Goal: Task Accomplishment & Management: Use online tool/utility

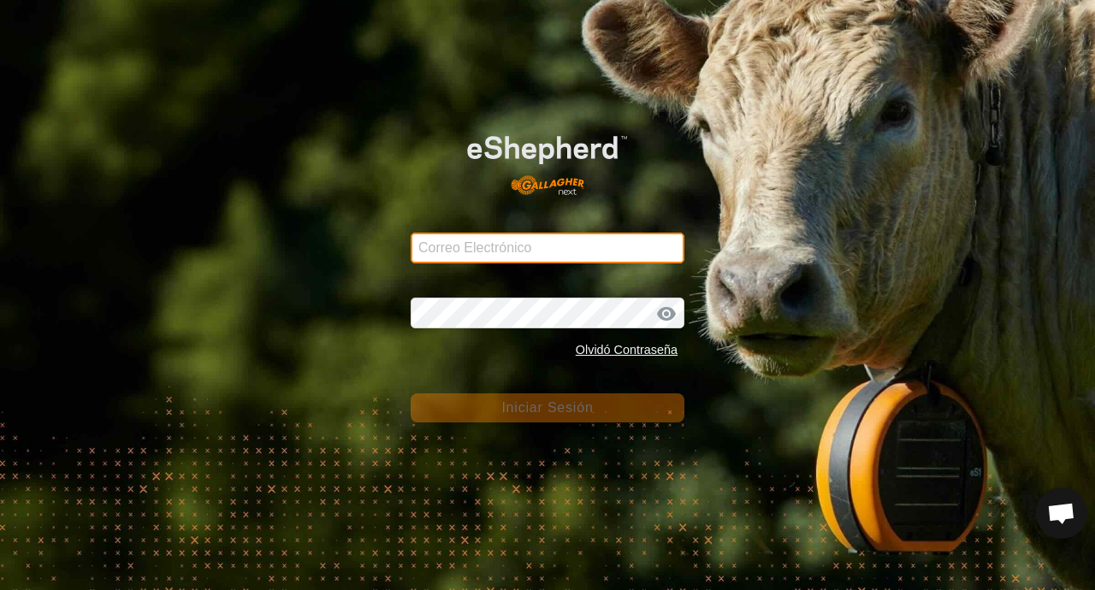
click at [443, 254] on input "Correo Electrónico" at bounding box center [548, 248] width 274 height 31
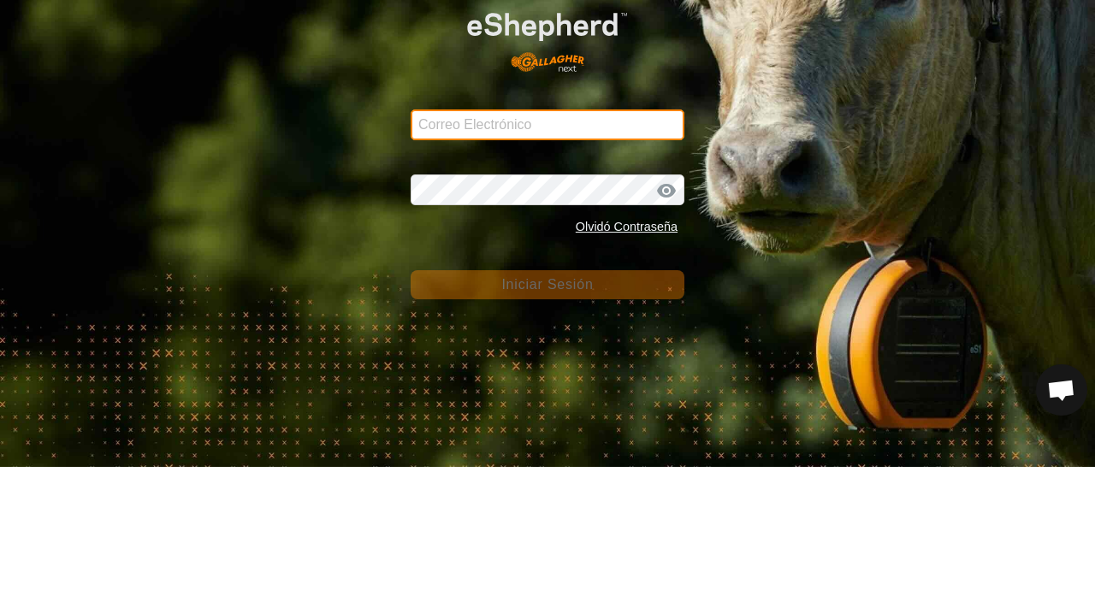
type input "[PERSON_NAME][EMAIL_ADDRESS][DOMAIN_NAME]"
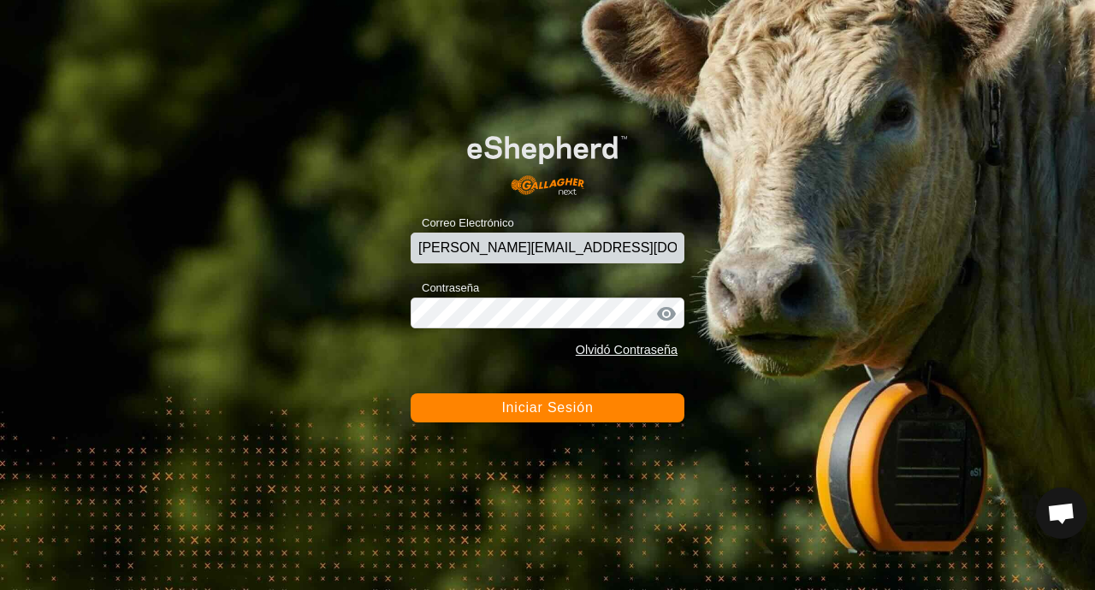
click at [561, 419] on button "Iniciar Sesión" at bounding box center [548, 408] width 274 height 29
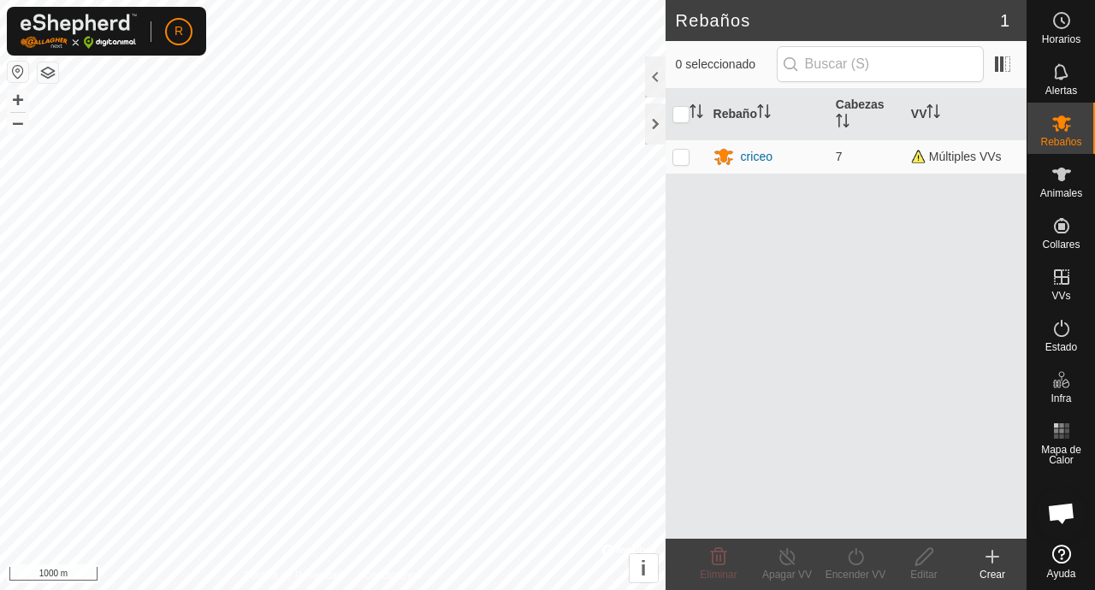
click at [1071, 189] on span "Animales" at bounding box center [1062, 193] width 42 height 10
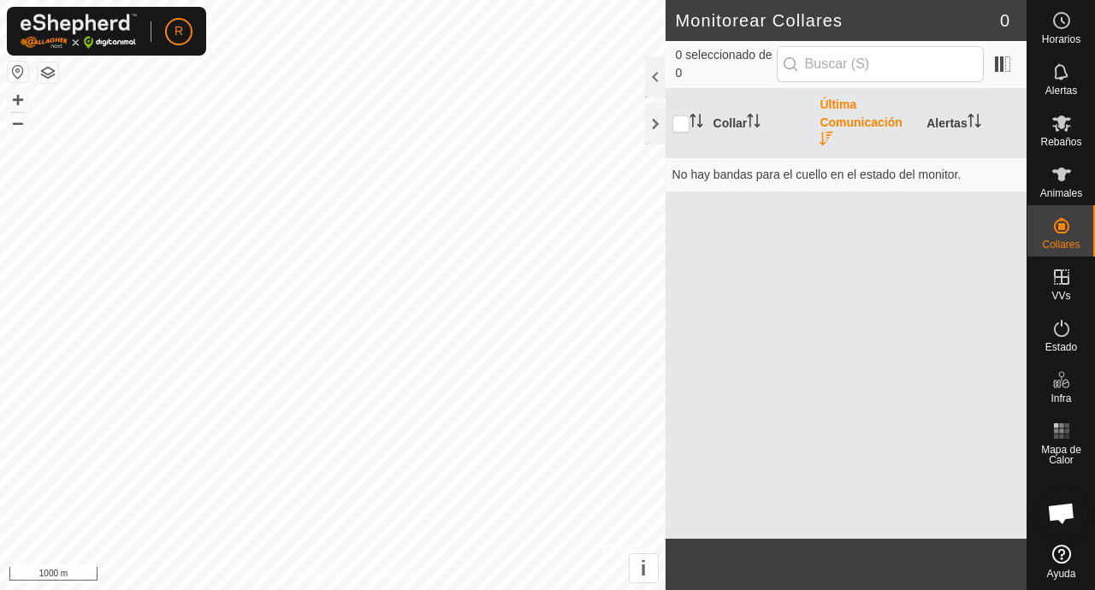
click at [1066, 183] on icon at bounding box center [1062, 174] width 21 height 21
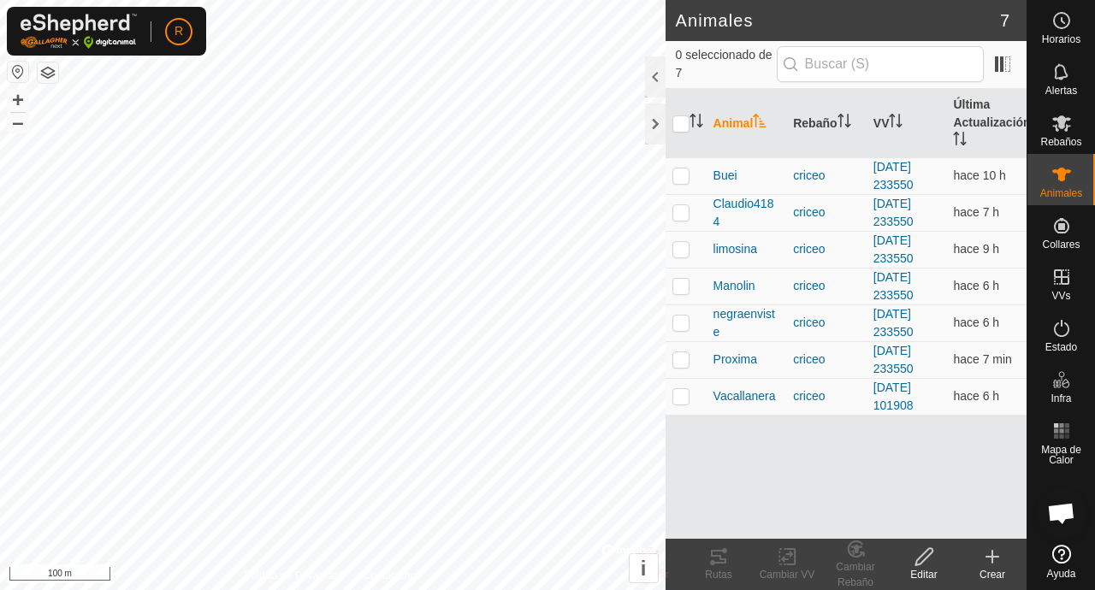
click at [687, 410] on td at bounding box center [686, 396] width 41 height 37
checkbox input "true"
click at [723, 572] on div "Rutas" at bounding box center [719, 574] width 68 height 15
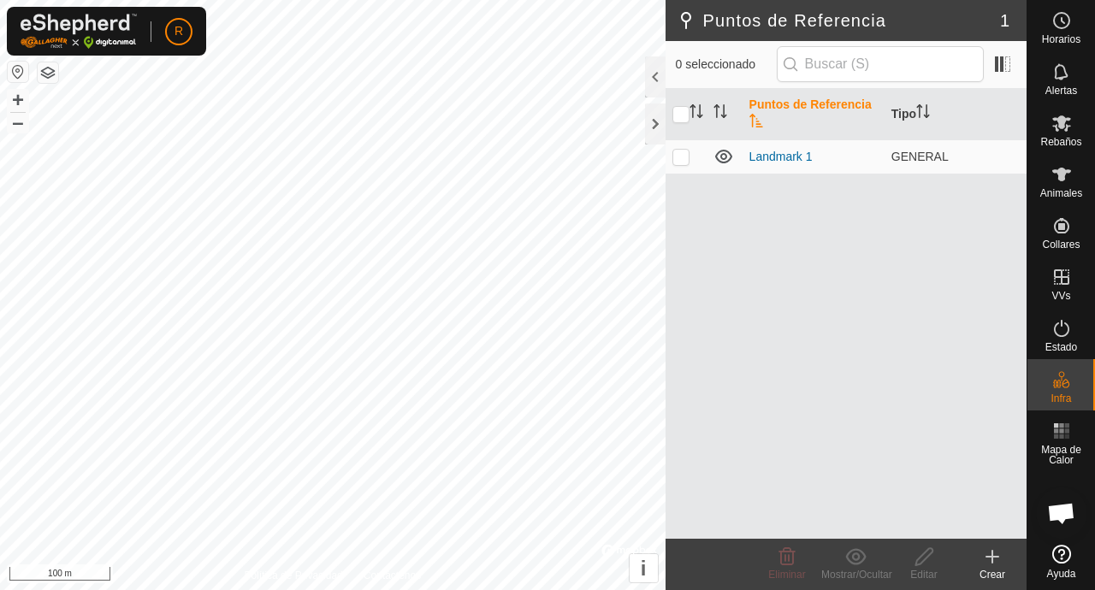
click at [1064, 193] on span "Animales" at bounding box center [1062, 193] width 42 height 10
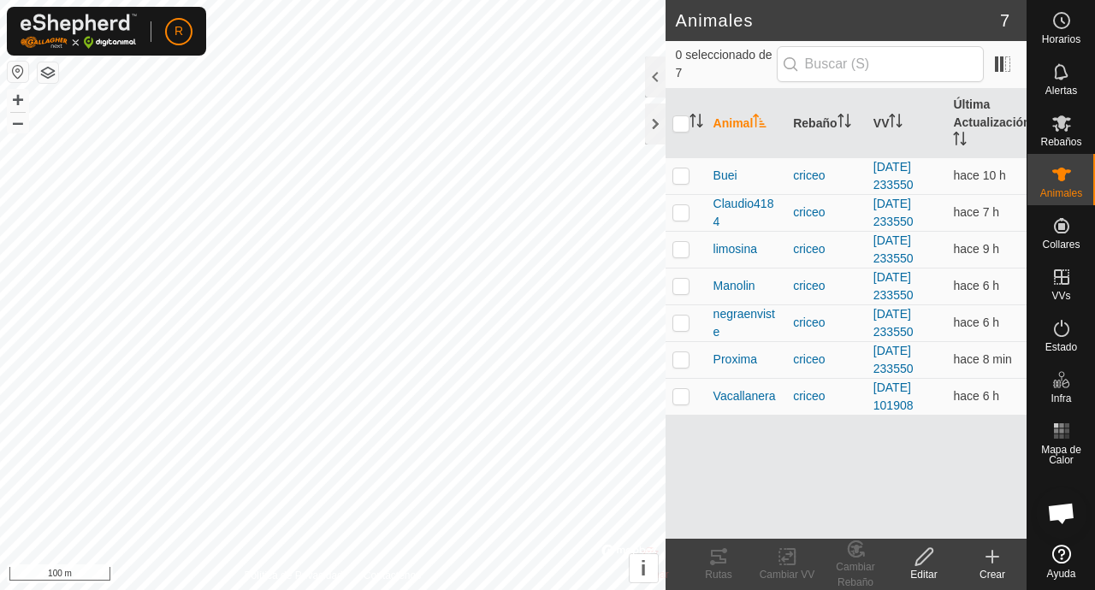
click at [695, 412] on td at bounding box center [686, 396] width 41 height 37
checkbox input "true"
click at [730, 572] on div "Rutas" at bounding box center [719, 574] width 68 height 15
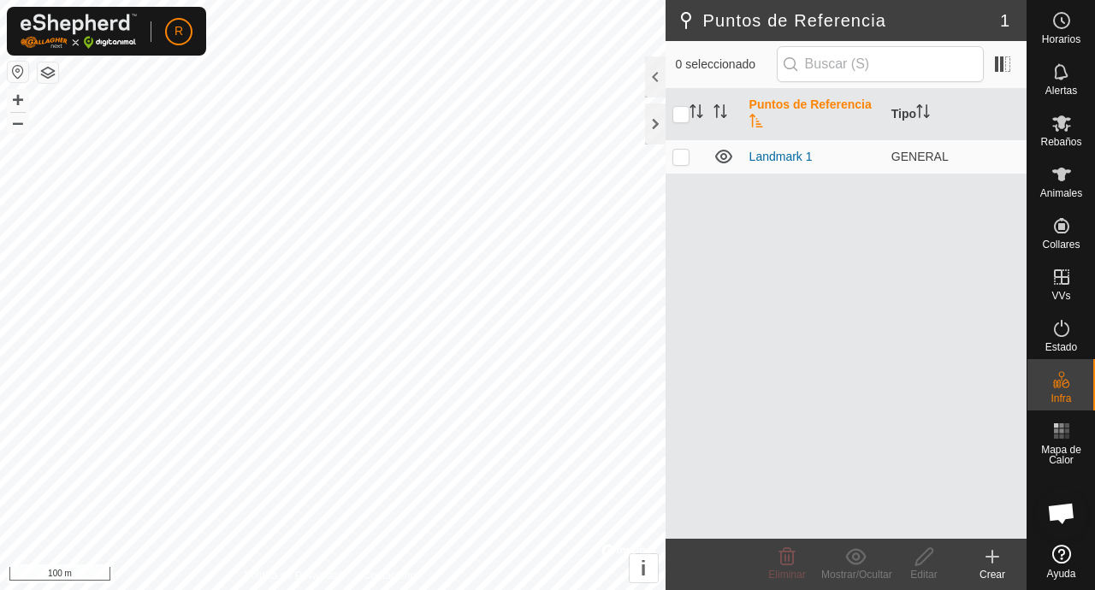
click at [1063, 189] on span "Animales" at bounding box center [1062, 193] width 42 height 10
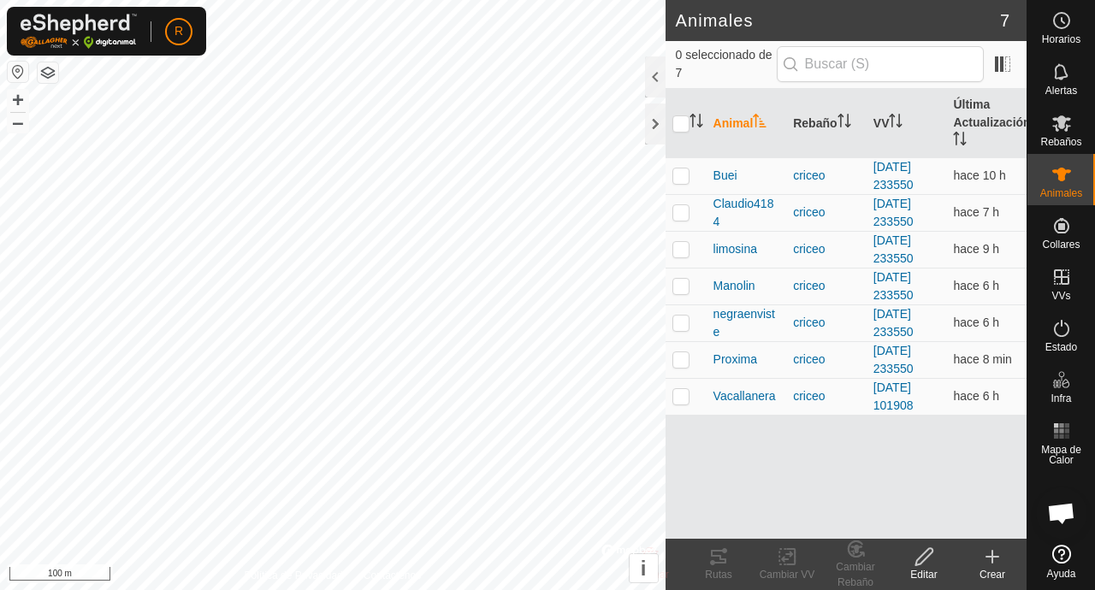
click at [691, 368] on td at bounding box center [686, 359] width 41 height 37
click at [697, 366] on td at bounding box center [686, 359] width 41 height 37
checkbox input "false"
click at [686, 334] on td at bounding box center [686, 323] width 41 height 37
click at [724, 572] on div "Rutas" at bounding box center [719, 574] width 68 height 15
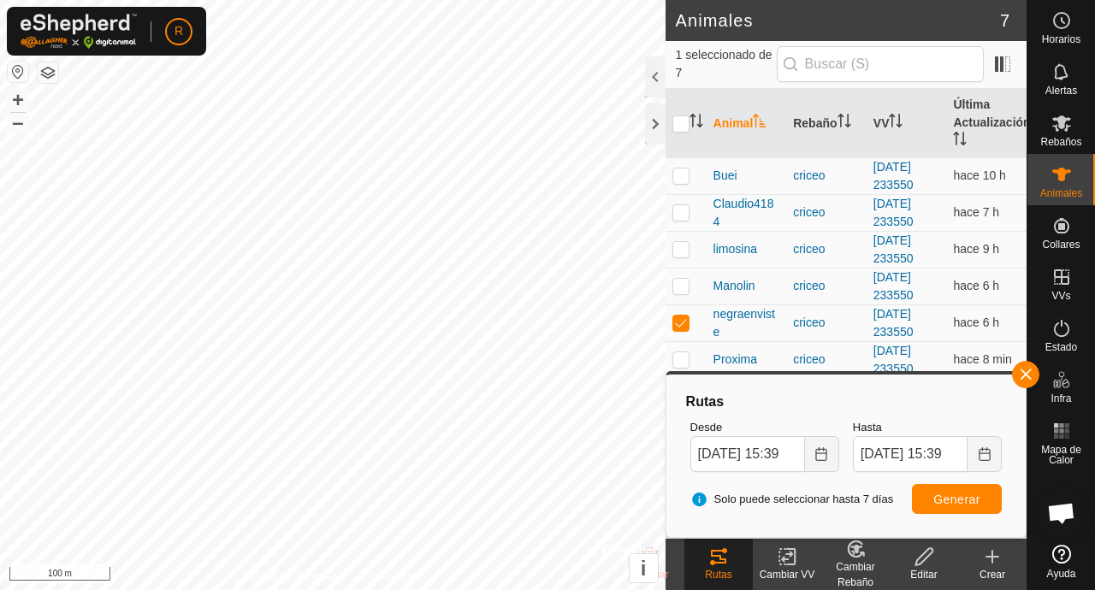
click at [727, 577] on div "Rutas" at bounding box center [719, 574] width 68 height 15
click at [725, 573] on div "Rutas" at bounding box center [719, 574] width 68 height 15
click at [680, 329] on td at bounding box center [686, 323] width 41 height 37
checkbox input "false"
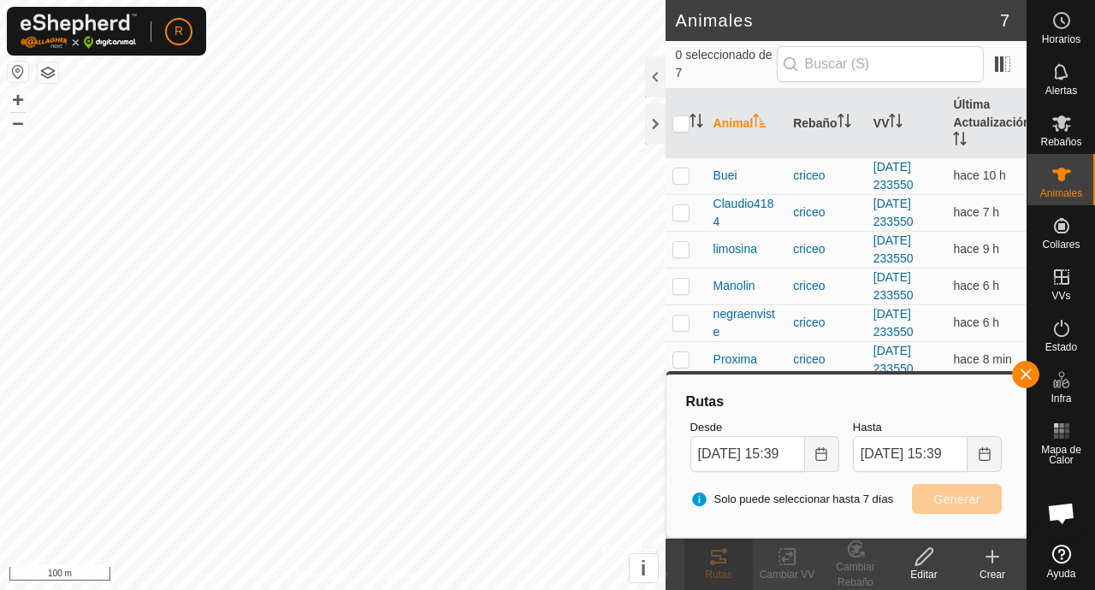
click at [1034, 385] on button "button" at bounding box center [1025, 374] width 27 height 27
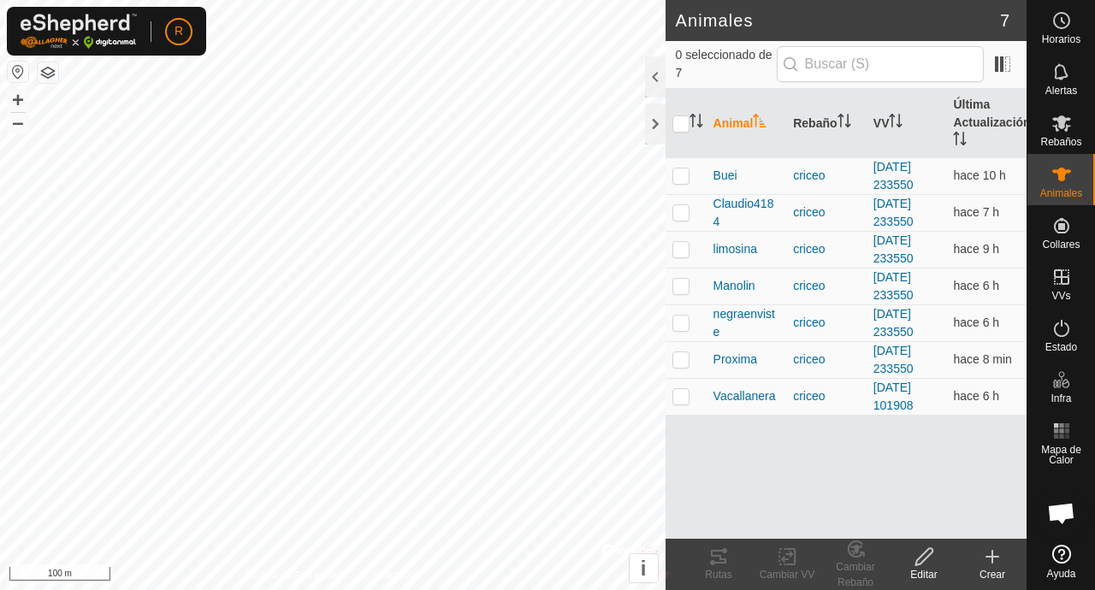
click at [677, 267] on td at bounding box center [686, 249] width 41 height 37
click at [726, 577] on div "Rutas" at bounding box center [719, 574] width 68 height 15
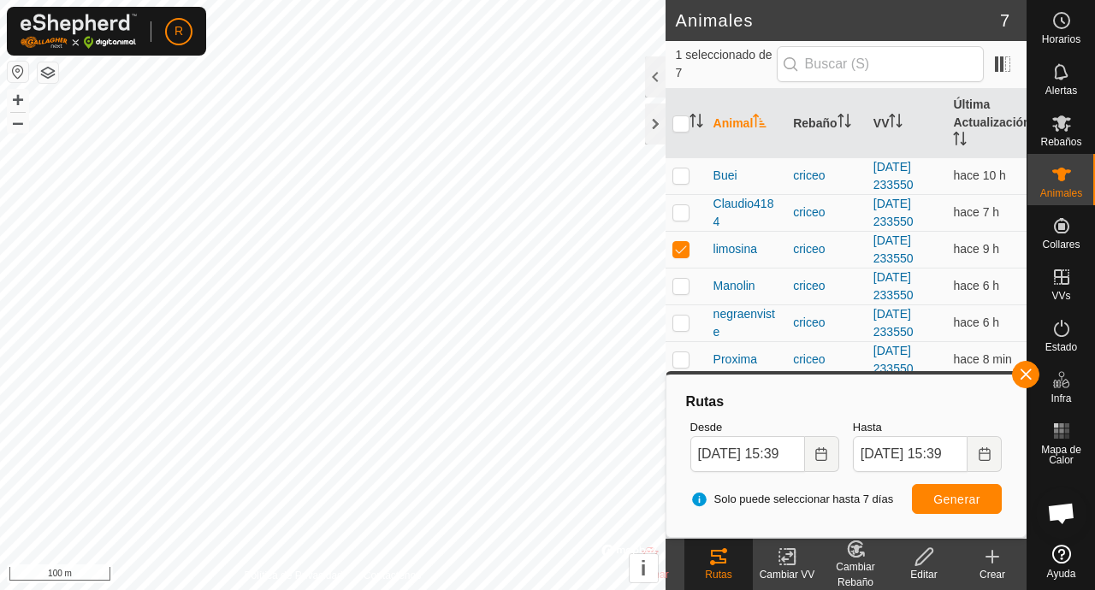
click at [693, 263] on td at bounding box center [686, 249] width 41 height 37
checkbox input "false"
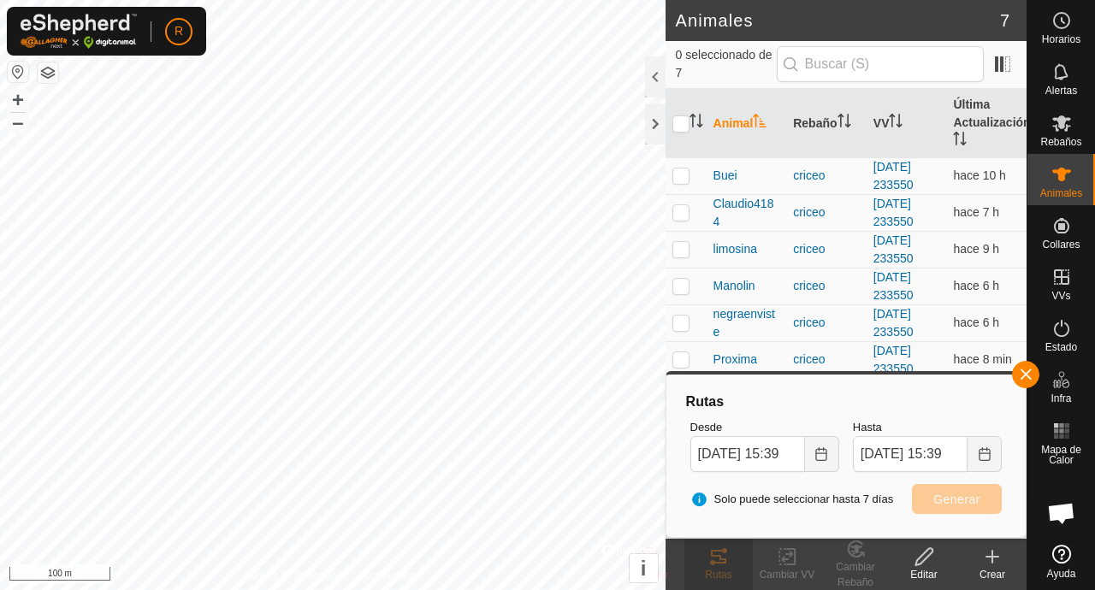
click at [1031, 383] on button "button" at bounding box center [1025, 374] width 27 height 27
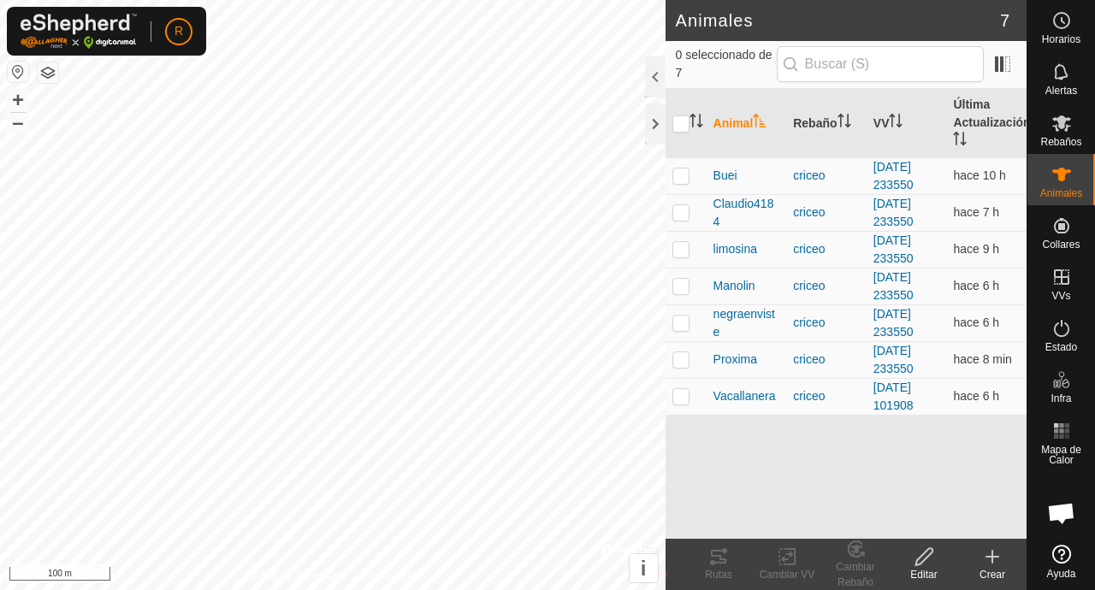
click at [691, 185] on td at bounding box center [686, 175] width 41 height 37
checkbox input "true"
click at [734, 568] on div "Rutas" at bounding box center [719, 574] width 68 height 15
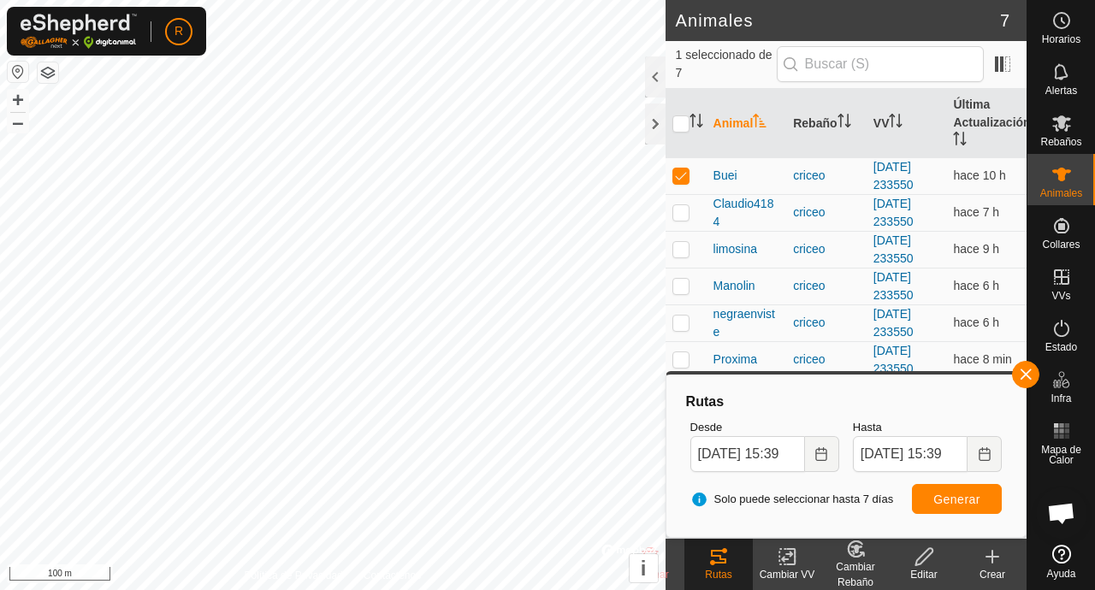
click at [1036, 379] on button "button" at bounding box center [1025, 374] width 27 height 27
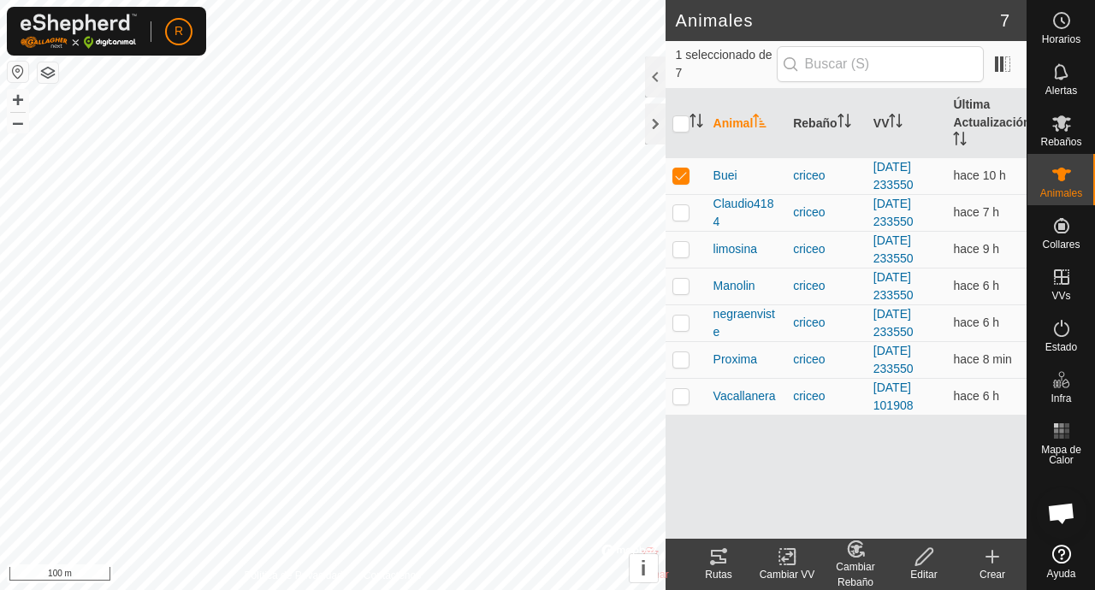
click at [686, 217] on p-checkbox at bounding box center [681, 212] width 17 height 14
checkbox input "true"
click at [683, 178] on p-checkbox at bounding box center [681, 176] width 17 height 14
checkbox input "false"
click at [731, 573] on div "Rutas" at bounding box center [719, 574] width 68 height 15
